Goal: Task Accomplishment & Management: Manage account settings

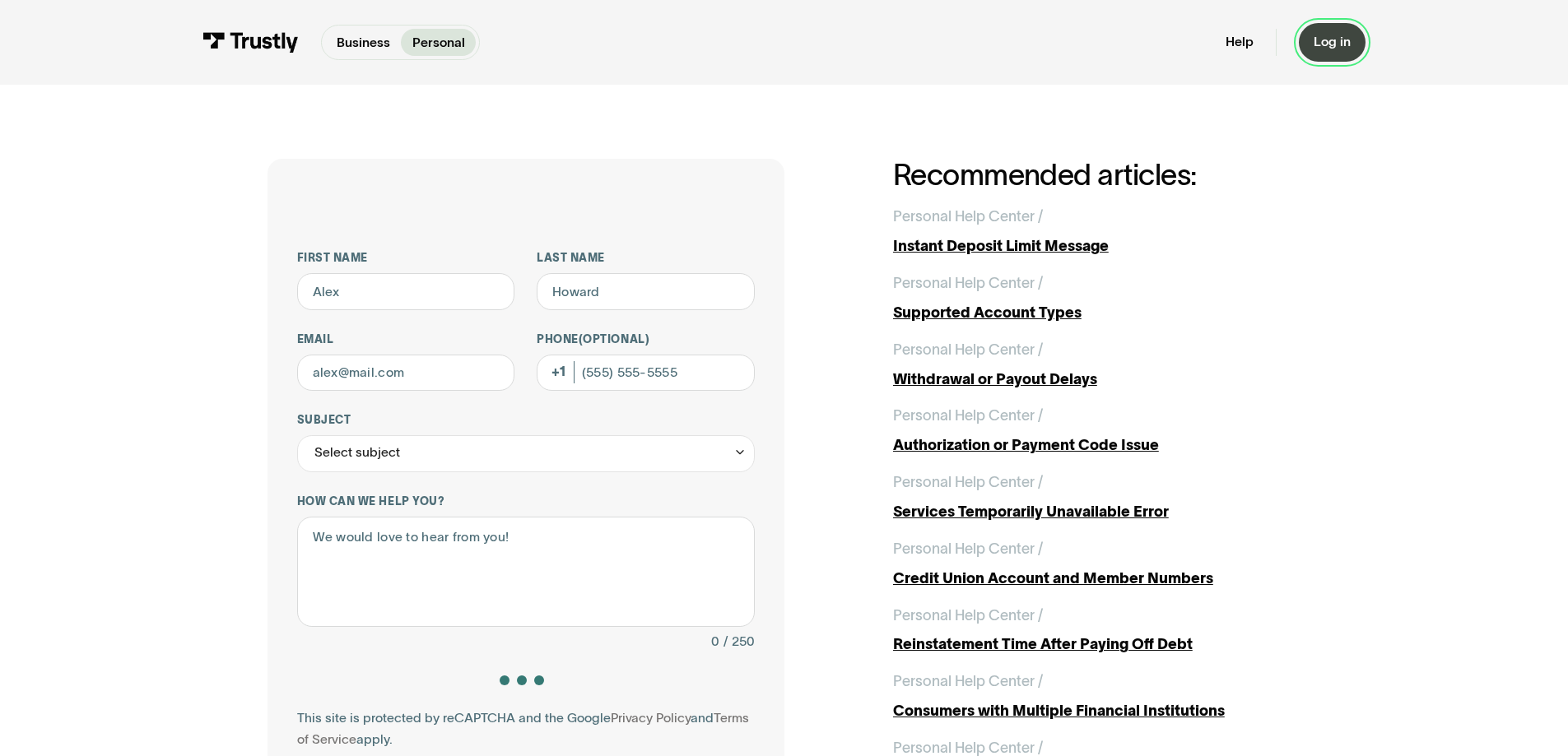
click at [1312, 45] on link "Log in" at bounding box center [1331, 42] width 66 height 39
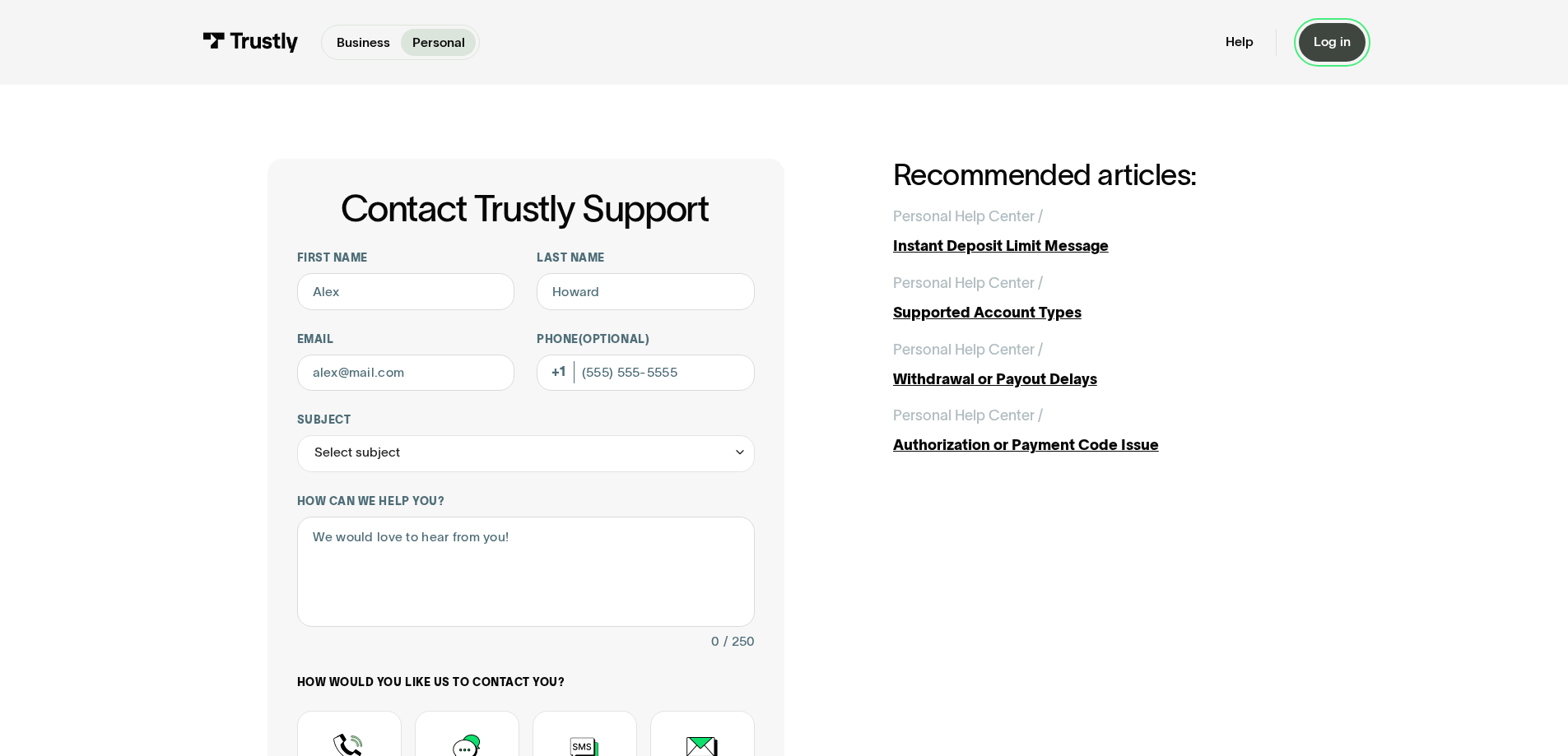
click at [1320, 37] on div "Log in" at bounding box center [1331, 42] width 37 height 17
click at [1342, 44] on div "Log in" at bounding box center [1331, 42] width 37 height 17
click at [1329, 47] on div "Log in" at bounding box center [1331, 42] width 37 height 17
click at [1348, 45] on div "Log in" at bounding box center [1331, 42] width 37 height 17
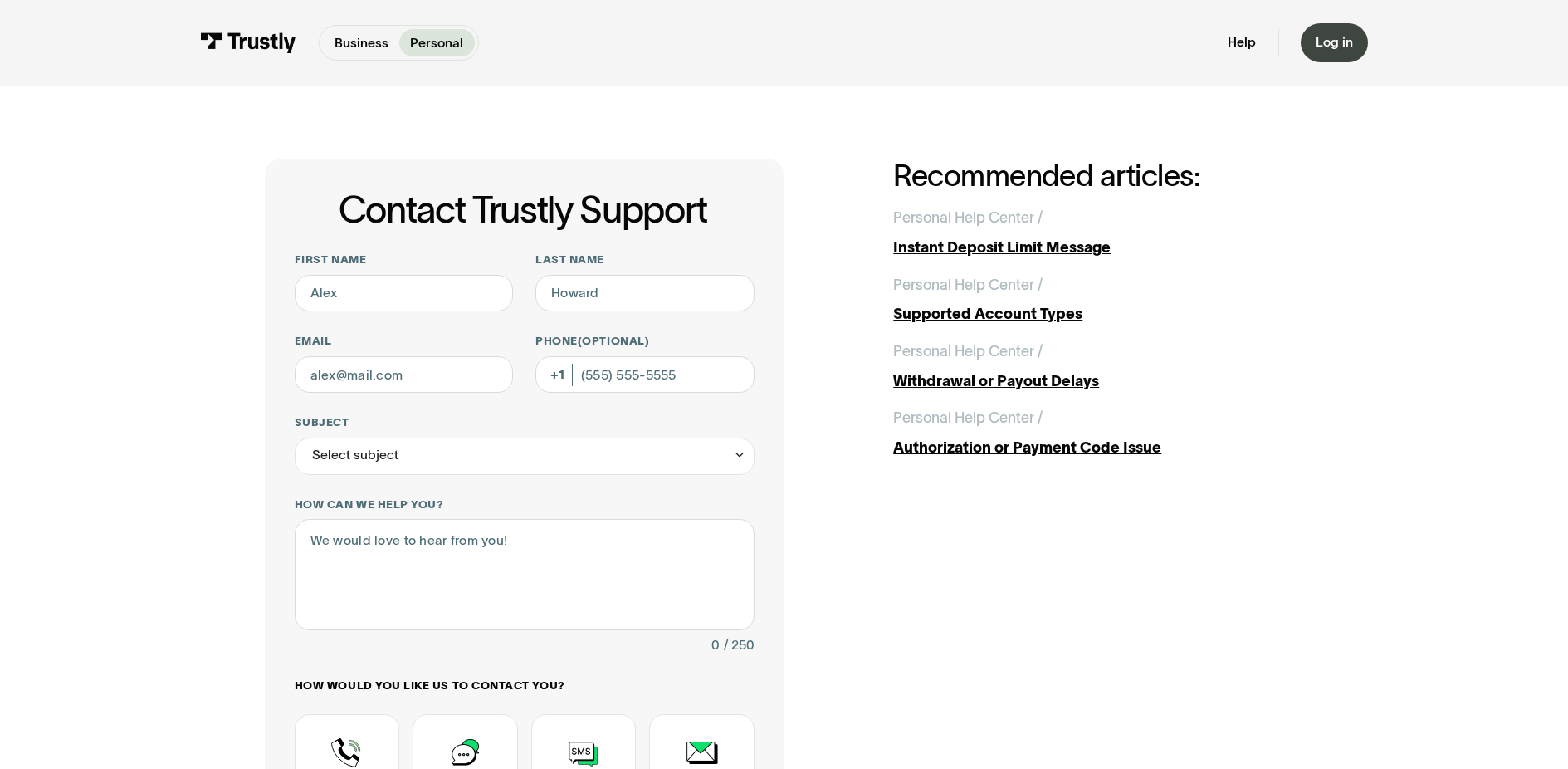
click at [1343, 63] on div "Help Log in Business Personal Help Log in" at bounding box center [1297, 42] width 140 height 41
click at [1346, 54] on link "Log in" at bounding box center [1334, 42] width 67 height 39
click at [1345, 47] on div "Log in" at bounding box center [1334, 42] width 37 height 17
